Goal: Task Accomplishment & Management: Manage account settings

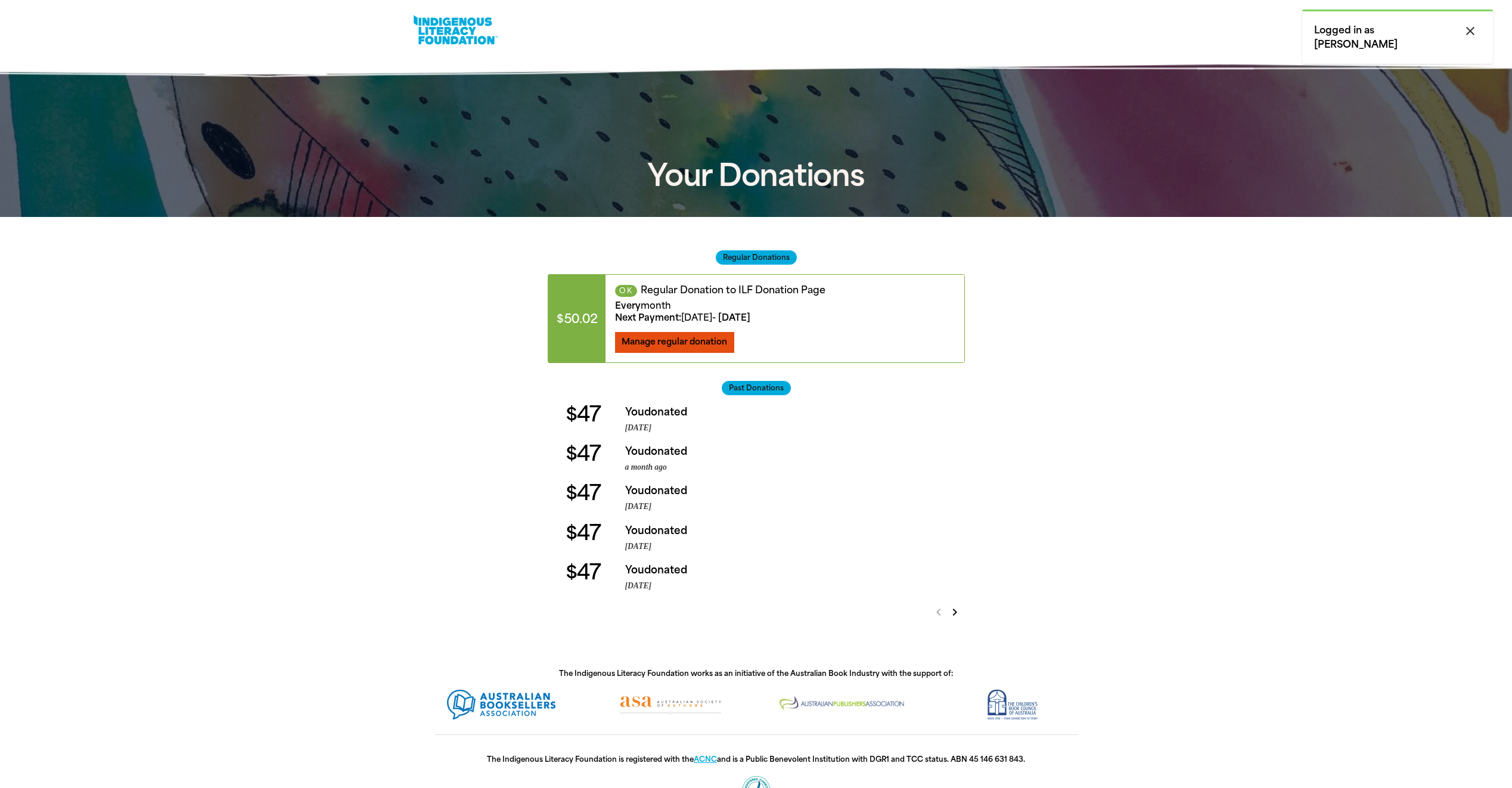
click at [644, 341] on span "Manage regular donation" at bounding box center [674, 342] width 106 height 10
select select "AUD"
select select "MONTH"
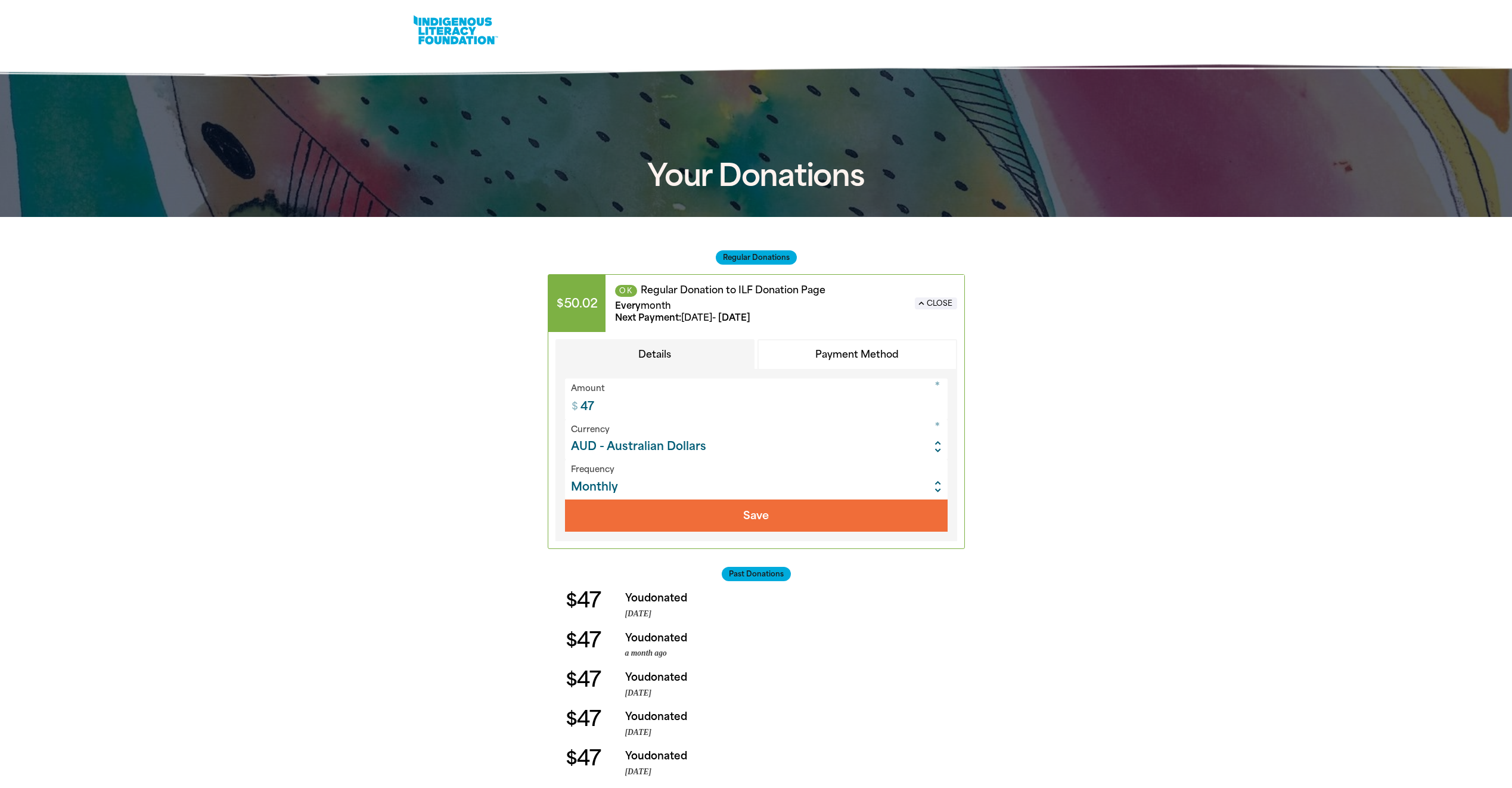
click at [939, 444] on select "Common currencies ARS - Argentine Pesos AUD - Australian Dollars BRL - Brazilia…" at bounding box center [756, 439] width 382 height 40
click at [939, 489] on select "Weekly Monthly" at bounding box center [756, 480] width 382 height 40
click at [885, 347] on button "Payment Method" at bounding box center [857, 355] width 200 height 31
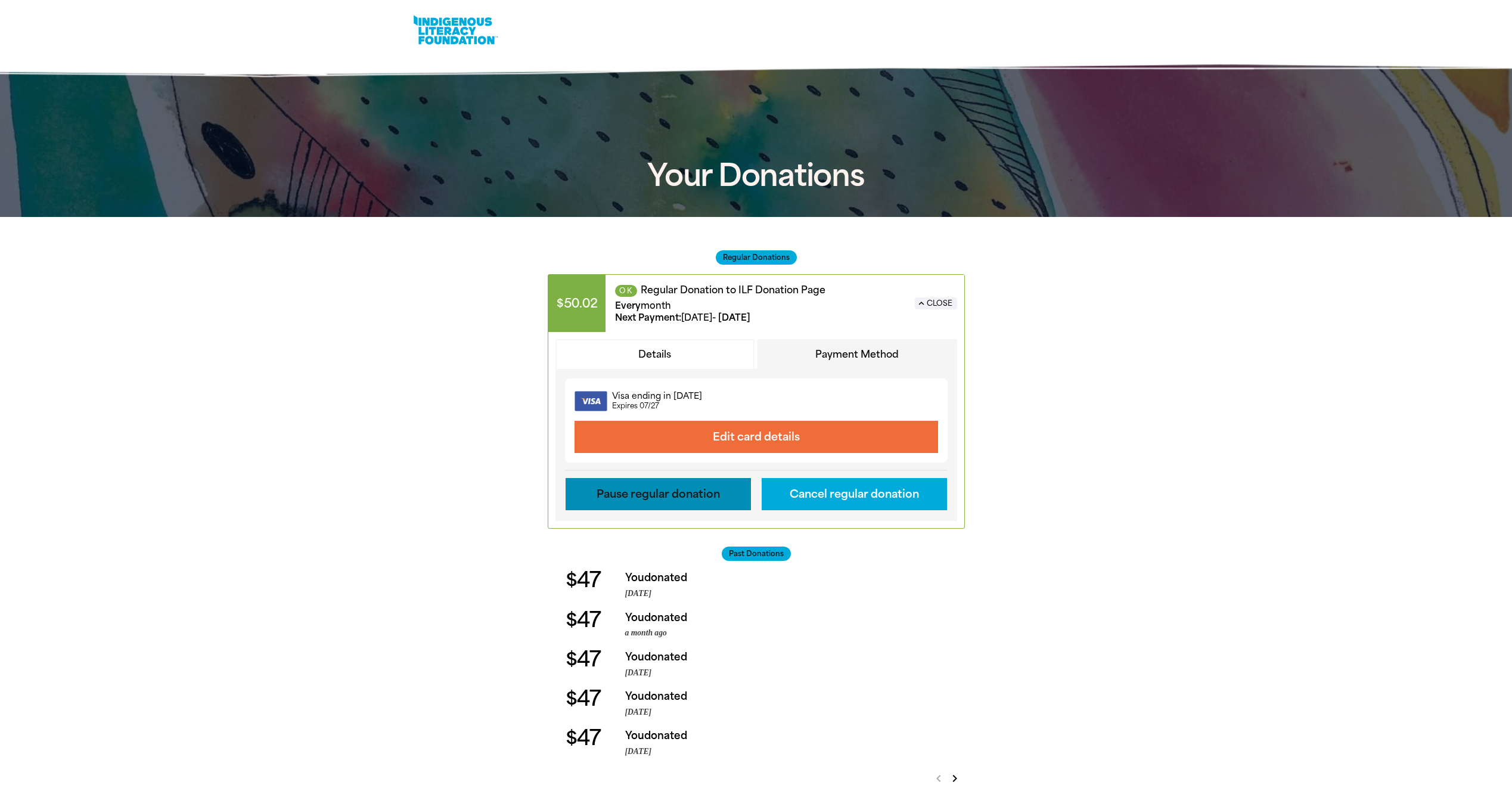
click at [668, 501] on button "Pause regular donation" at bounding box center [658, 494] width 185 height 32
